Goal: Information Seeking & Learning: Learn about a topic

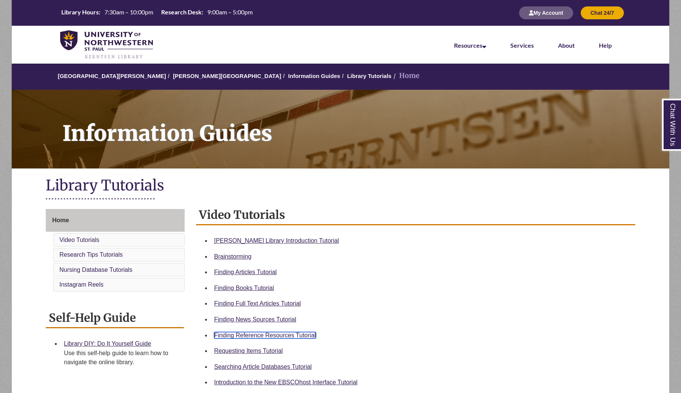
click at [270, 335] on link "Finding Reference Resources Tutorial" at bounding box center [265, 335] width 102 height 6
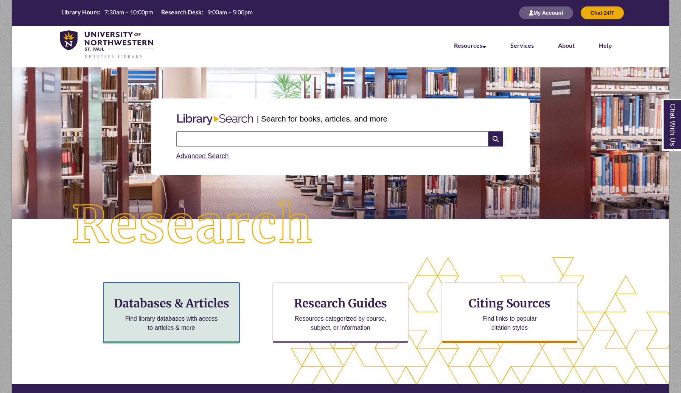
click at [213, 324] on p "Find library databases with access to articles & more" at bounding box center [171, 323] width 99 height 18
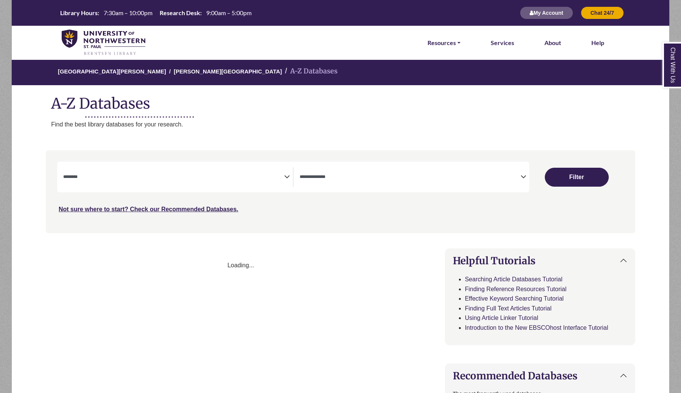
select select "Database Subject Filter"
select select "Database Types Filter"
select select "Database Subject Filter"
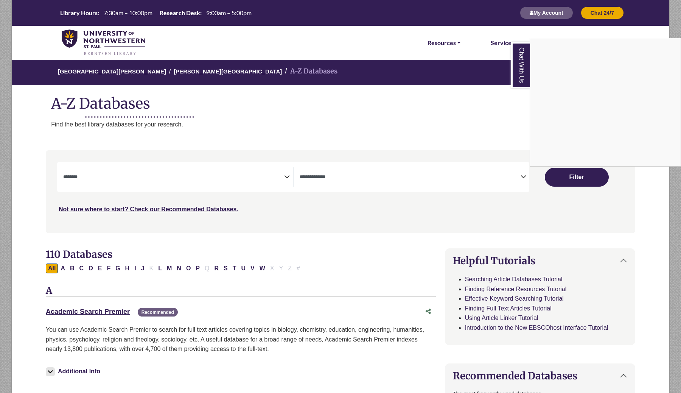
click at [375, 169] on div "Chat With Us" at bounding box center [340, 196] width 681 height 393
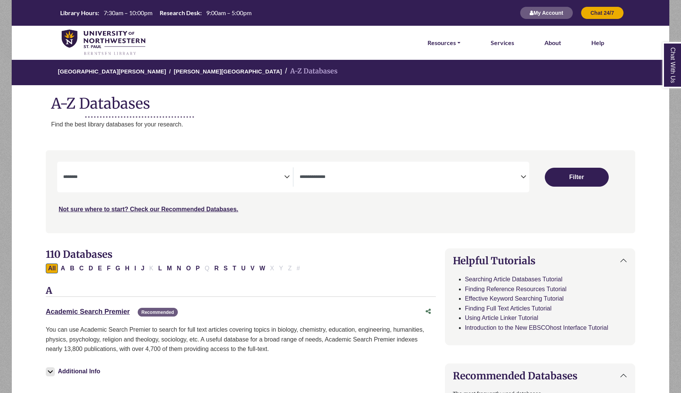
click at [524, 177] on icon "Search filters" at bounding box center [524, 175] width 6 height 11
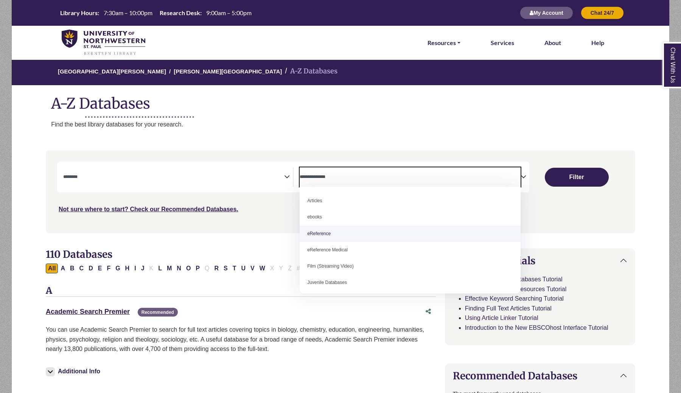
select select "*****"
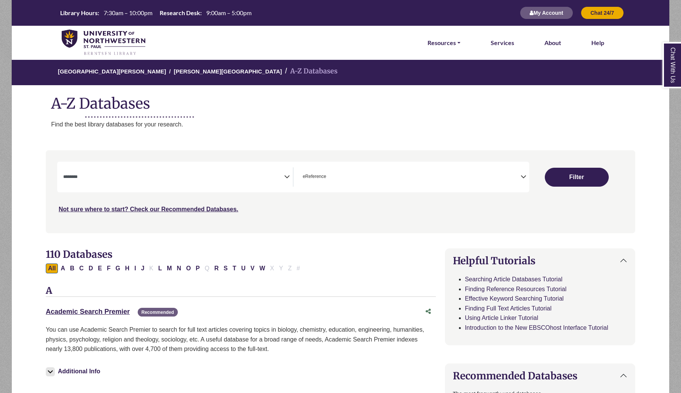
click at [285, 181] on icon "Search filters" at bounding box center [287, 175] width 6 height 11
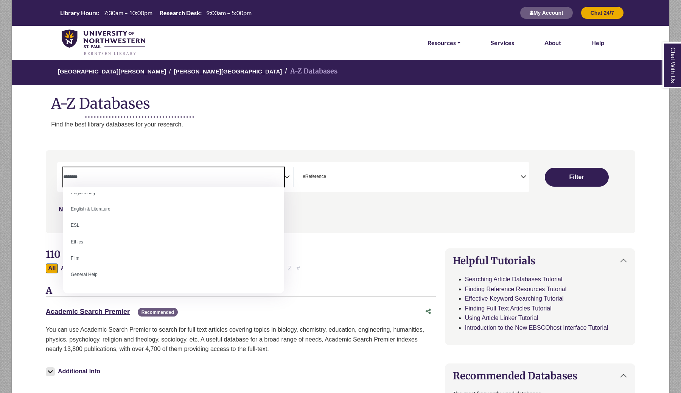
scroll to position [256, 0]
select select "*****"
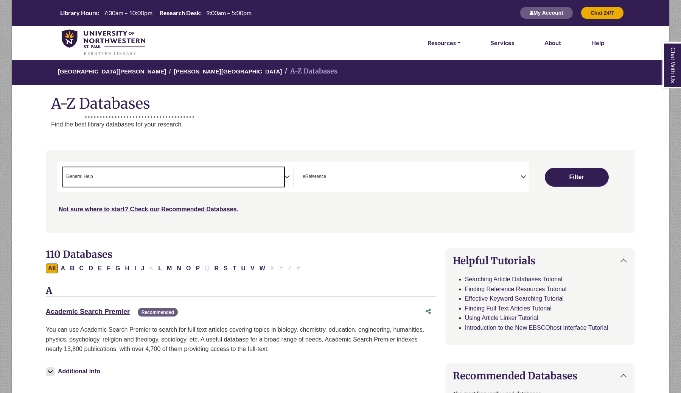
scroll to position [148, 0]
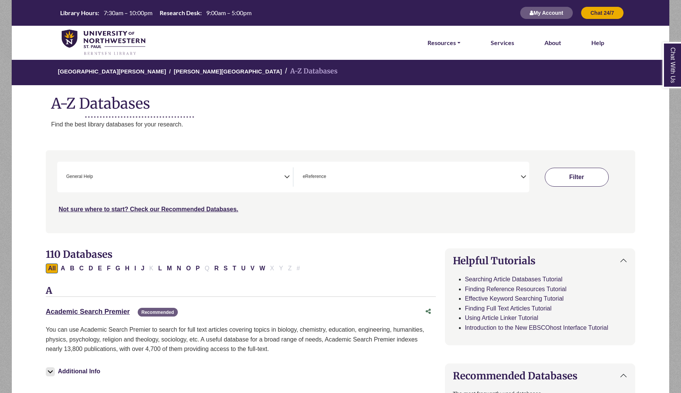
click at [589, 173] on button "Filter" at bounding box center [577, 177] width 64 height 19
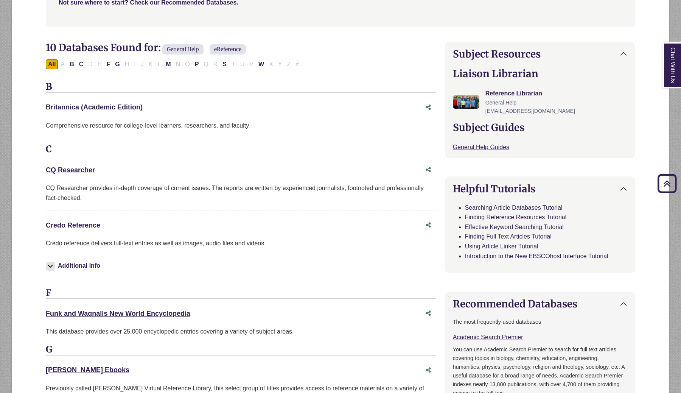
scroll to position [208, 0]
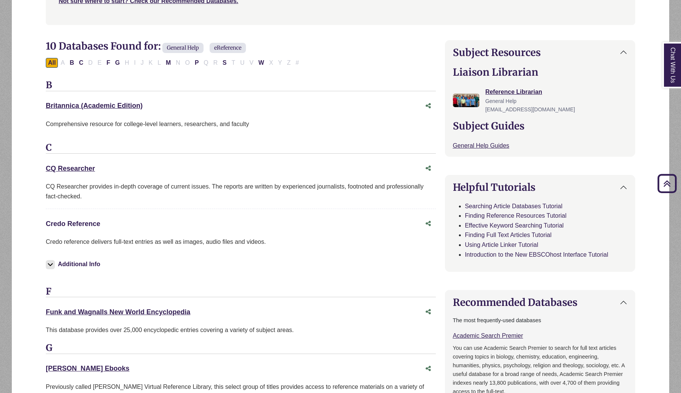
click at [88, 225] on link "Credo Reference This link opens in a new window" at bounding box center [73, 224] width 54 height 8
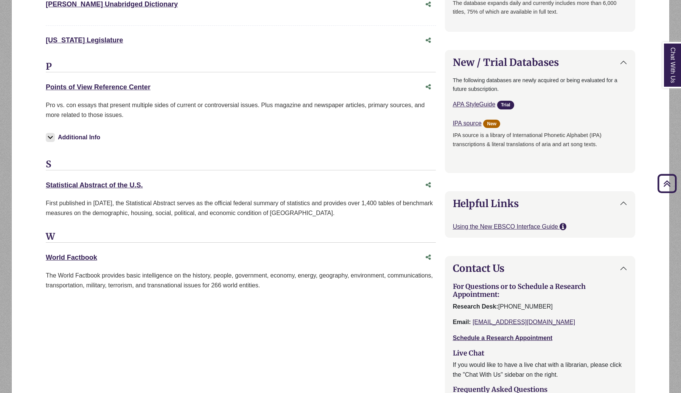
scroll to position [654, 0]
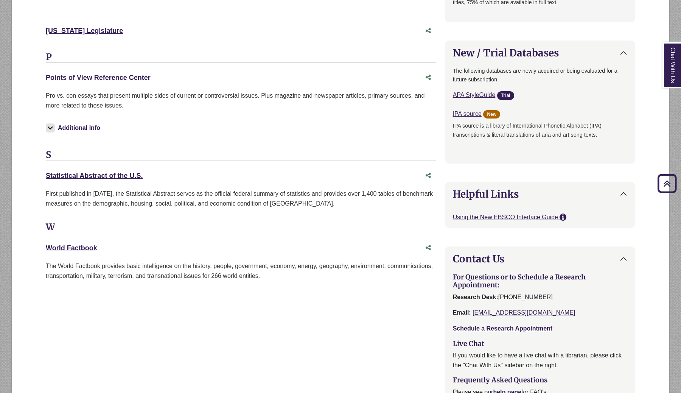
click at [118, 74] on link "Points of View Reference Center This link opens in a new window" at bounding box center [98, 78] width 105 height 8
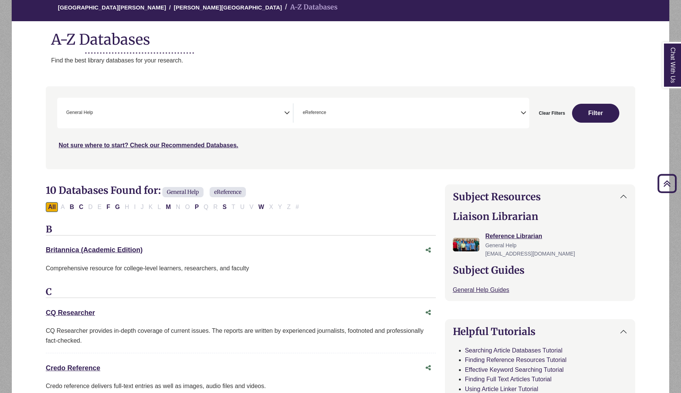
scroll to position [0, 0]
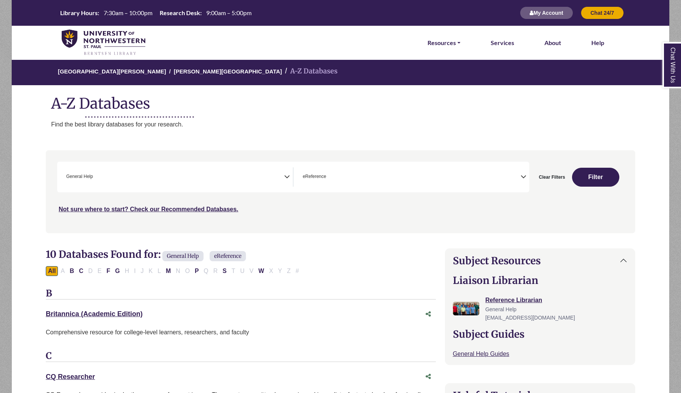
click at [72, 36] on img at bounding box center [104, 43] width 84 height 26
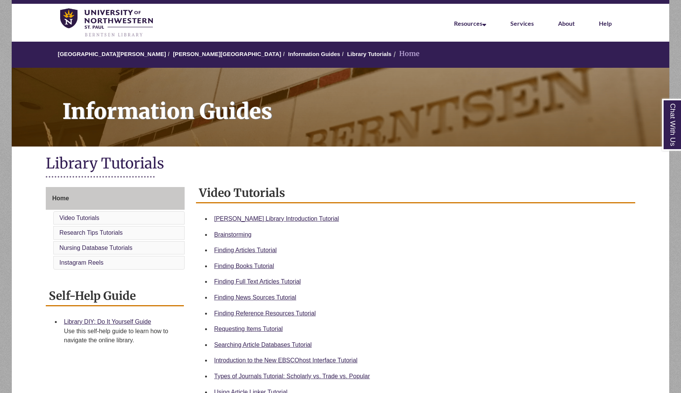
scroll to position [24, 0]
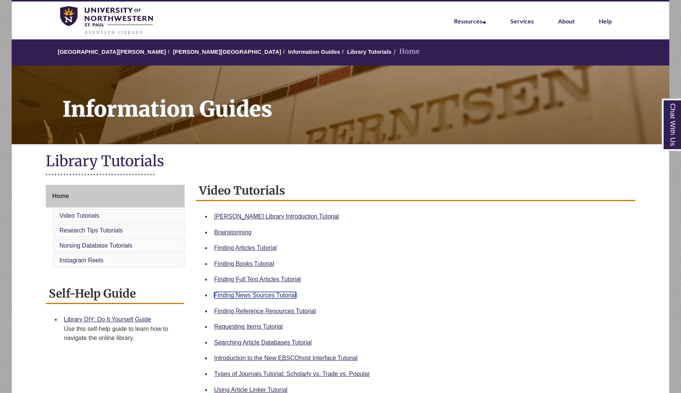
click at [271, 294] on link "Finding News Sources Tutorial" at bounding box center [255, 295] width 82 height 6
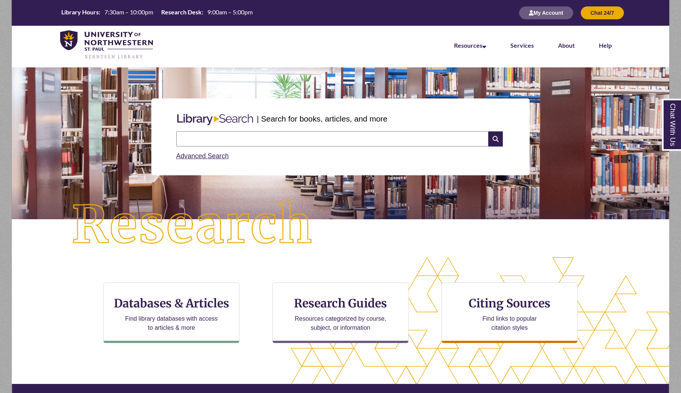
click at [193, 143] on input "text" at bounding box center [332, 138] width 312 height 15
type input "**********"
click at [498, 139] on icon at bounding box center [496, 138] width 14 height 15
click at [209, 141] on input "text" at bounding box center [332, 138] width 312 height 15
type input "**********"
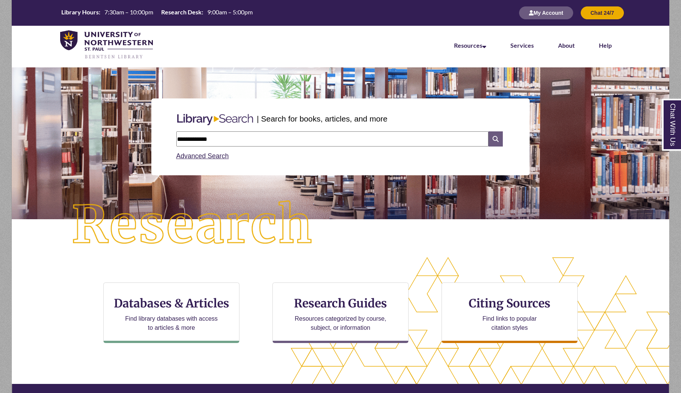
click at [502, 135] on icon at bounding box center [496, 138] width 14 height 15
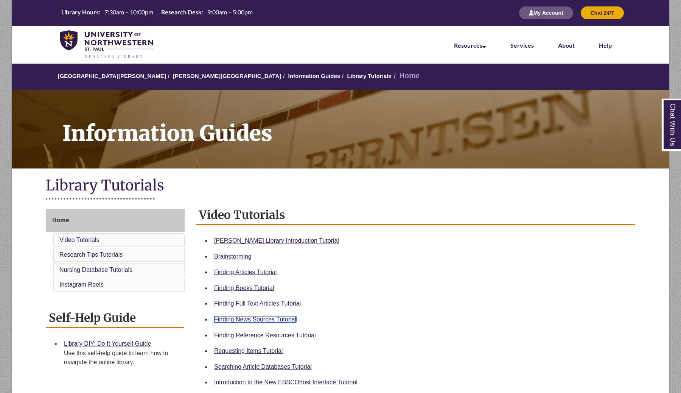
click at [276, 319] on link "Finding News Sources Tutorial" at bounding box center [255, 319] width 82 height 6
